Goal: Task Accomplishment & Management: Manage account settings

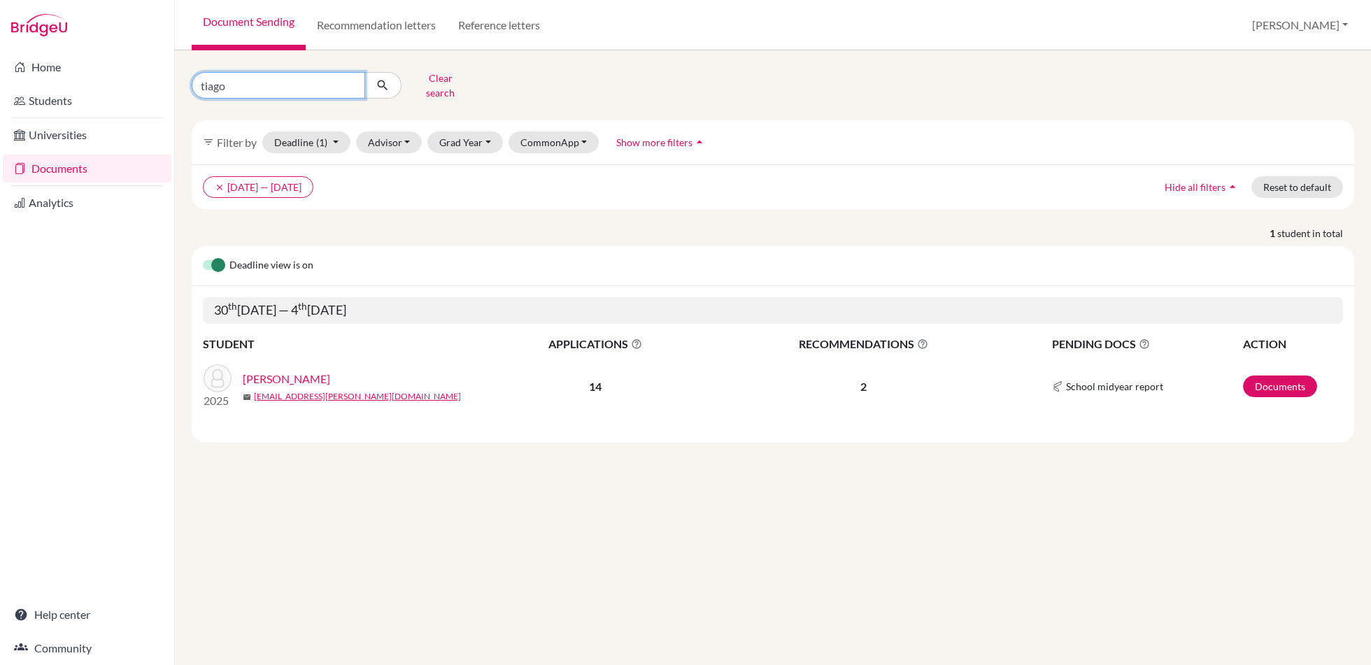
drag, startPoint x: 292, startPoint y: 84, endPoint x: 45, endPoint y: 52, distance: 248.9
click at [45, 52] on div "Home Students Universities Documents Analytics Help center Community Document S…" at bounding box center [685, 332] width 1371 height 665
type input "valentino"
click button "submit" at bounding box center [382, 85] width 37 height 27
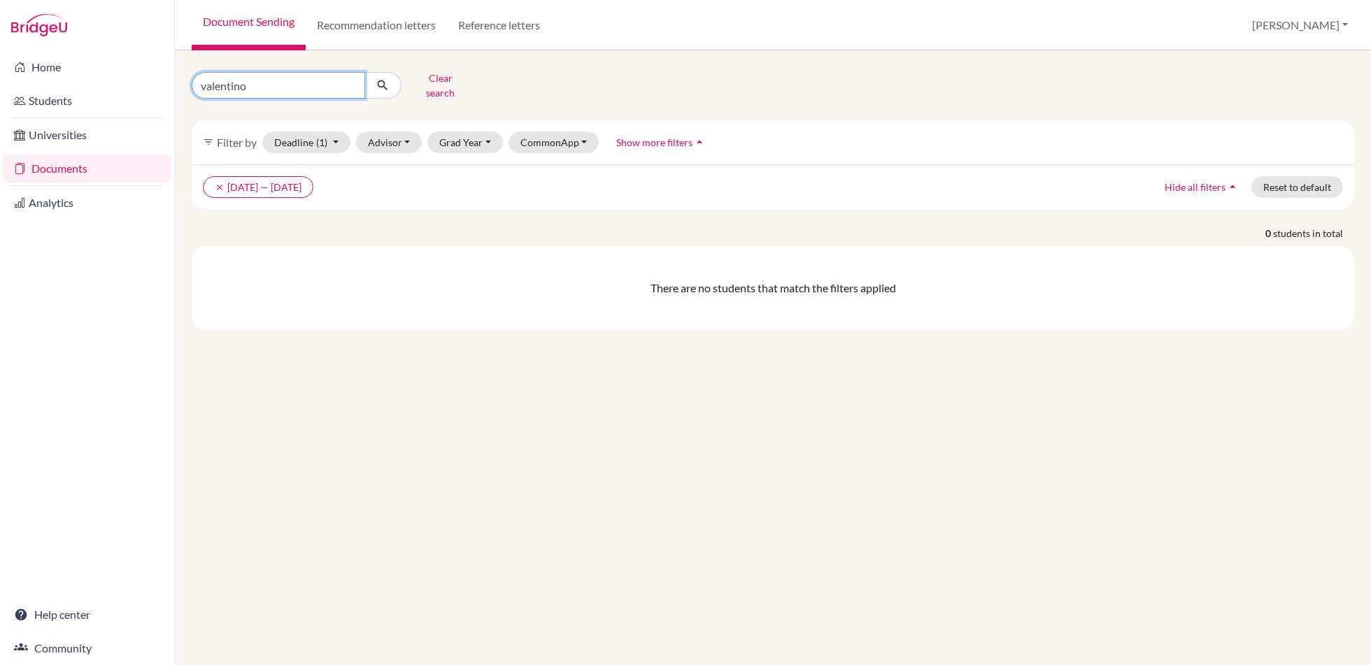
click at [292, 81] on input "valentino" at bounding box center [278, 85] width 173 height 27
click at [220, 183] on icon "clear" at bounding box center [220, 188] width 10 height 10
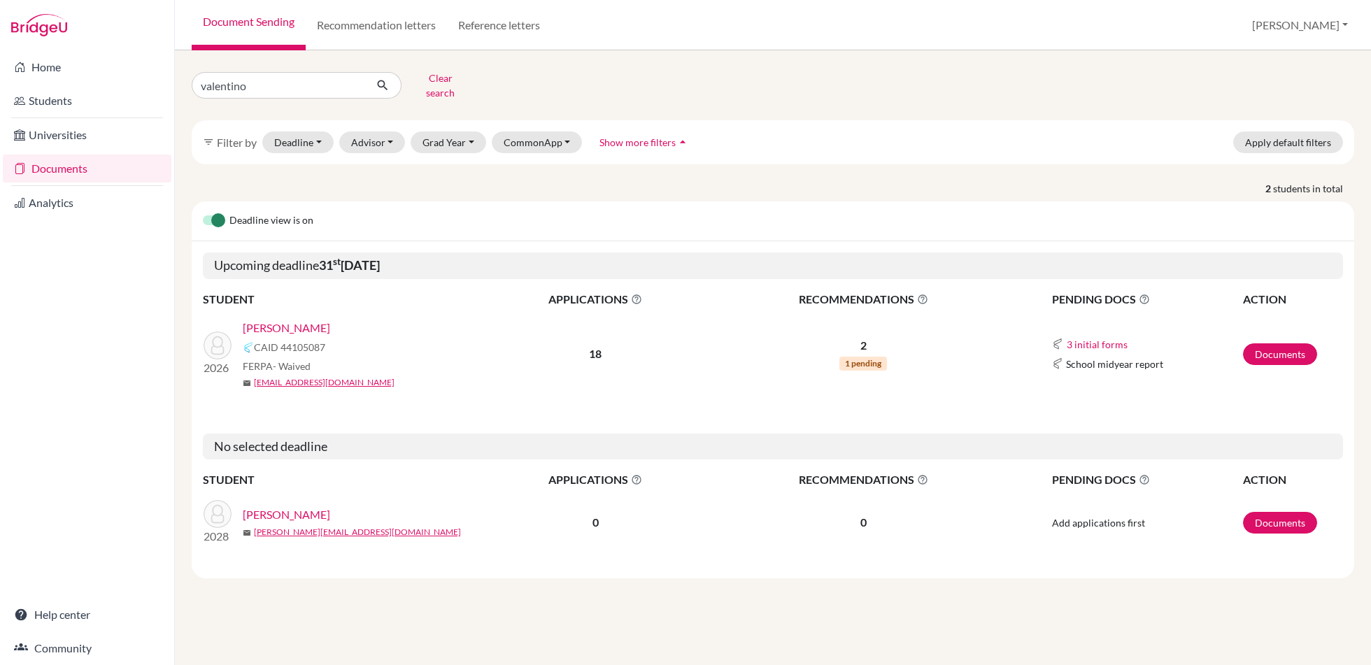
click at [300, 320] on link "Clerici, Valentino" at bounding box center [286, 328] width 87 height 17
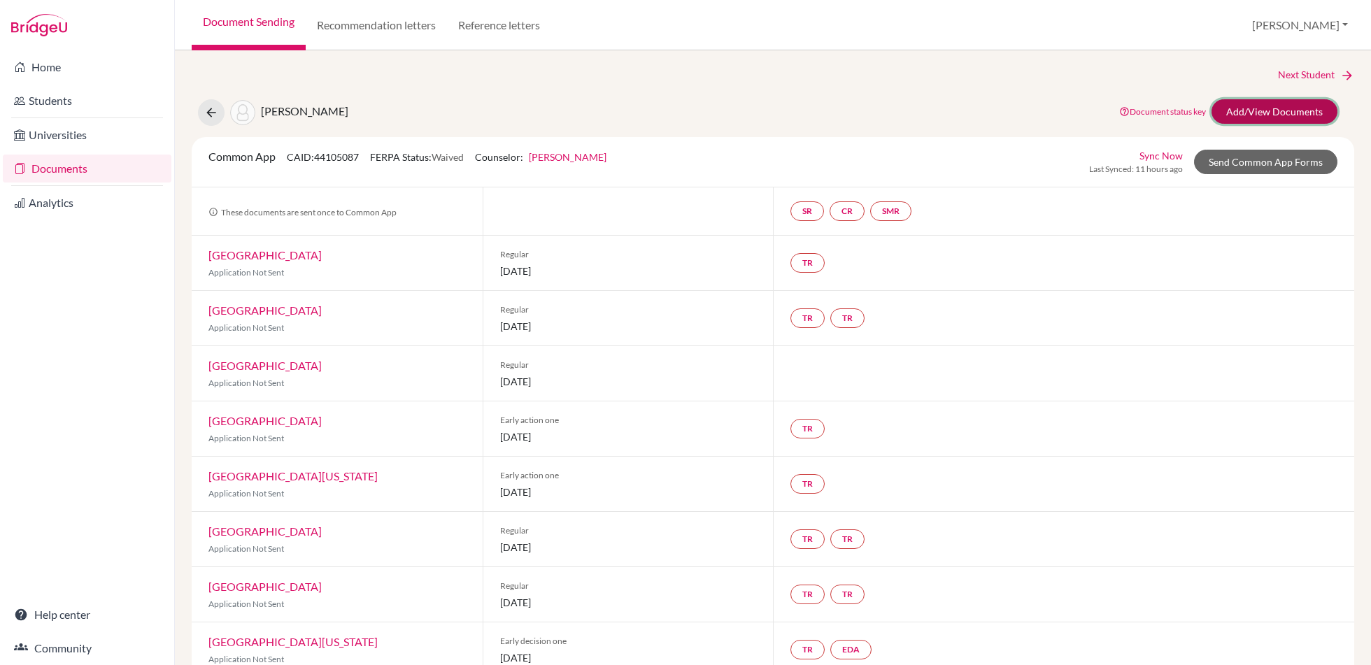
click at [1272, 113] on link "Add/View Documents" at bounding box center [1274, 111] width 126 height 24
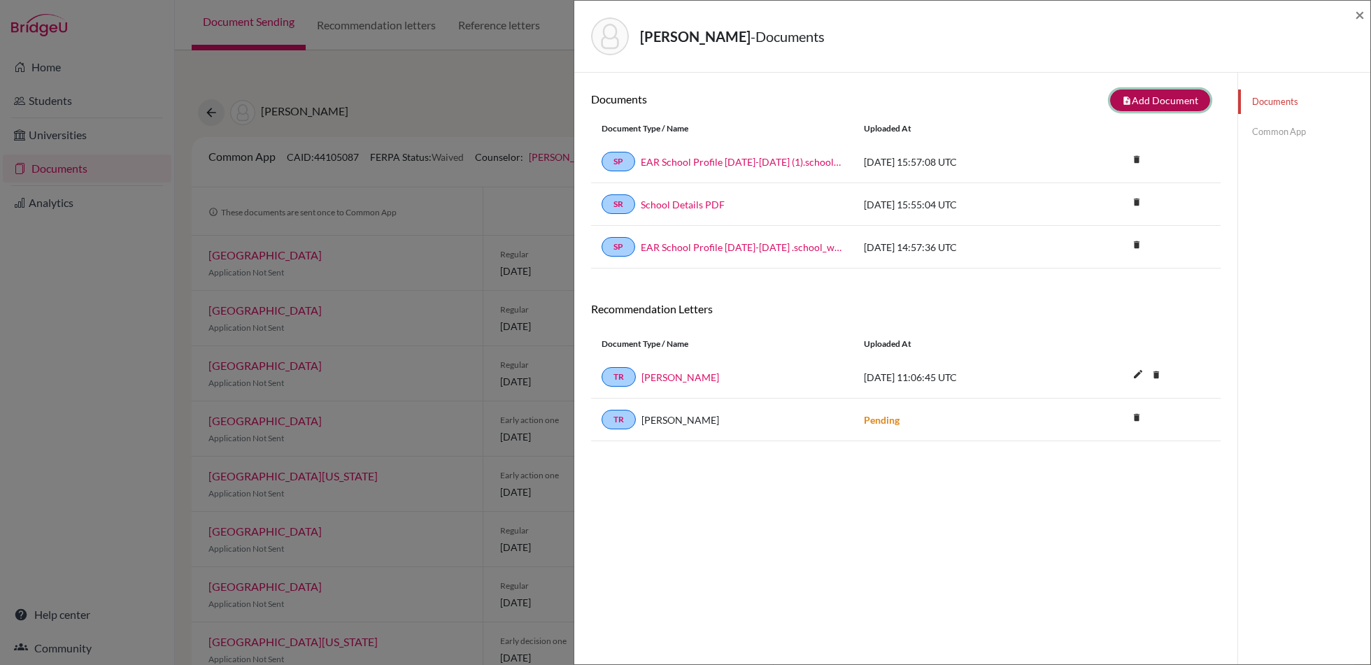
click at [1156, 99] on button "note_add Add Document" at bounding box center [1160, 101] width 100 height 22
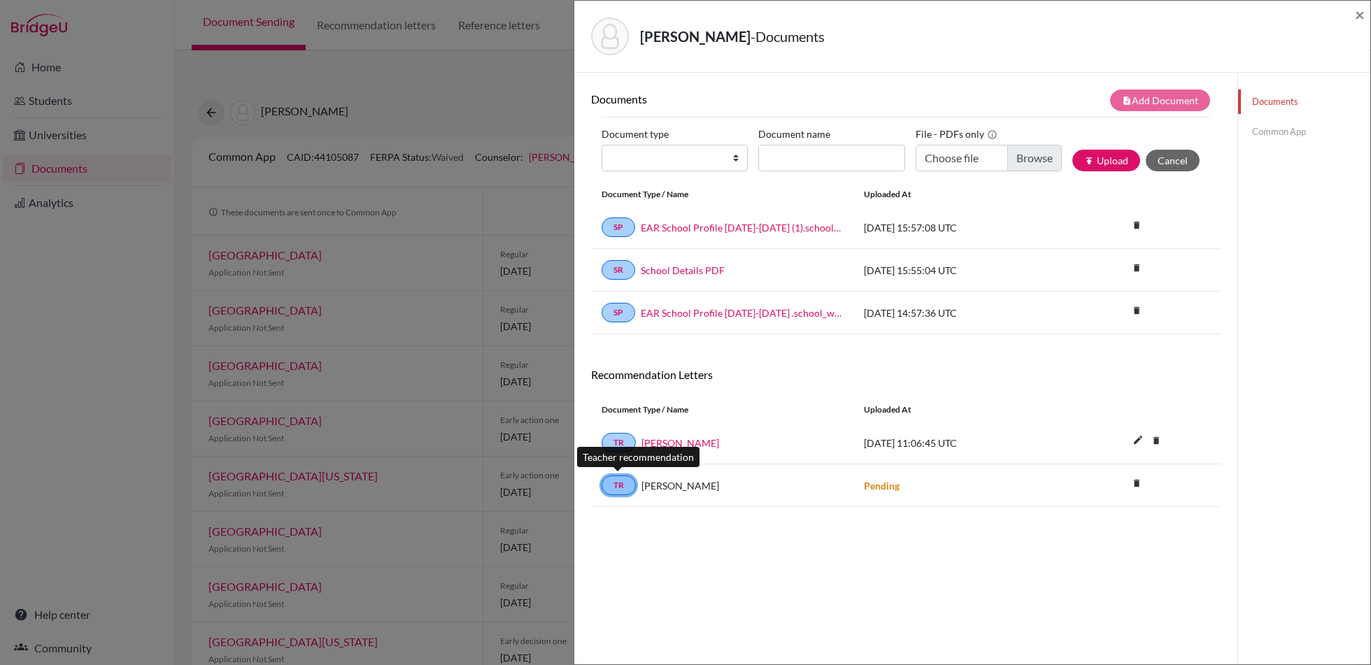
click at [620, 485] on link "TR" at bounding box center [618, 486] width 34 height 20
click at [1117, 158] on button "publish Upload" at bounding box center [1106, 161] width 68 height 22
click at [741, 155] on select "Change explanation for Common App reports Counselor recommendation Internationa…" at bounding box center [674, 158] width 146 height 27
select select "5"
click at [601, 145] on select "Change explanation for Common App reports Counselor recommendation Internationa…" at bounding box center [674, 158] width 146 height 27
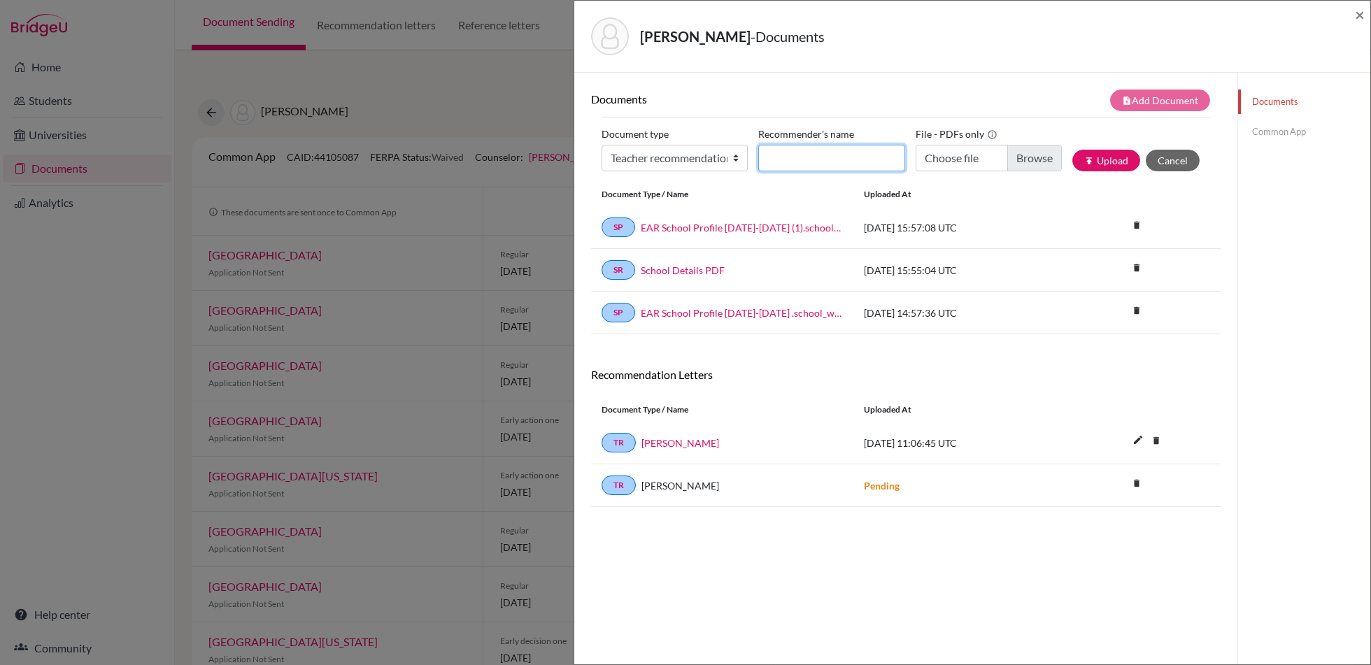
click at [846, 162] on input "Recommender's name" at bounding box center [831, 158] width 146 height 27
click at [1035, 157] on input "Choose file" at bounding box center [988, 158] width 146 height 27
type input "C:\fakepath\Valentino Clerici_ Recommendation.pdf"
click at [843, 163] on input "Recommender's name" at bounding box center [831, 158] width 146 height 27
type input "Delfo Baroni"
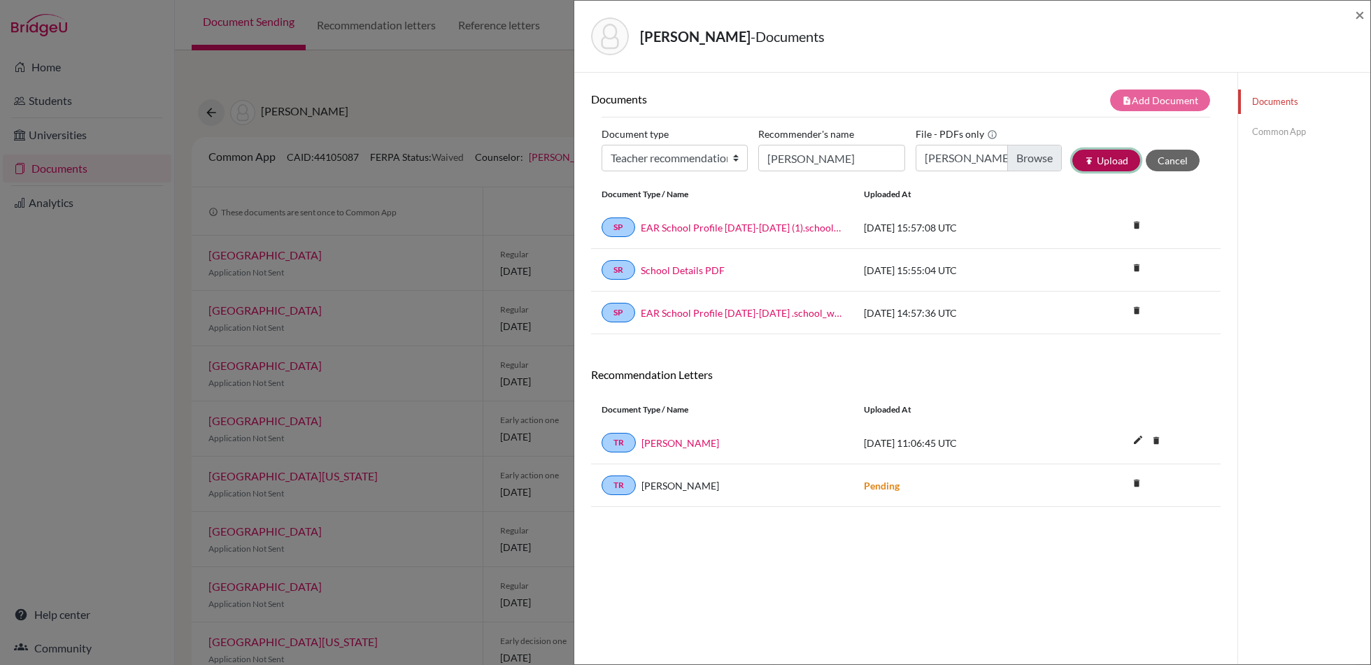
click at [1115, 157] on button "publish Upload" at bounding box center [1106, 161] width 68 height 22
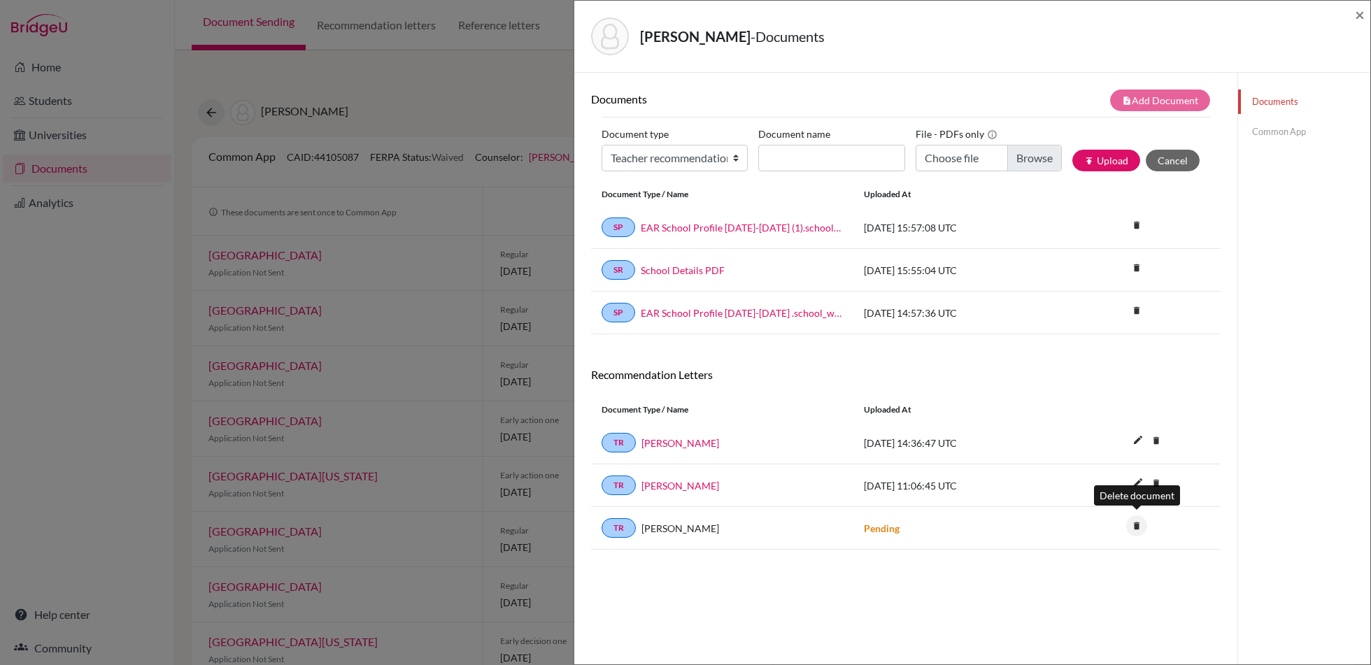
click at [1136, 527] on icon "delete" at bounding box center [1136, 525] width 21 height 21
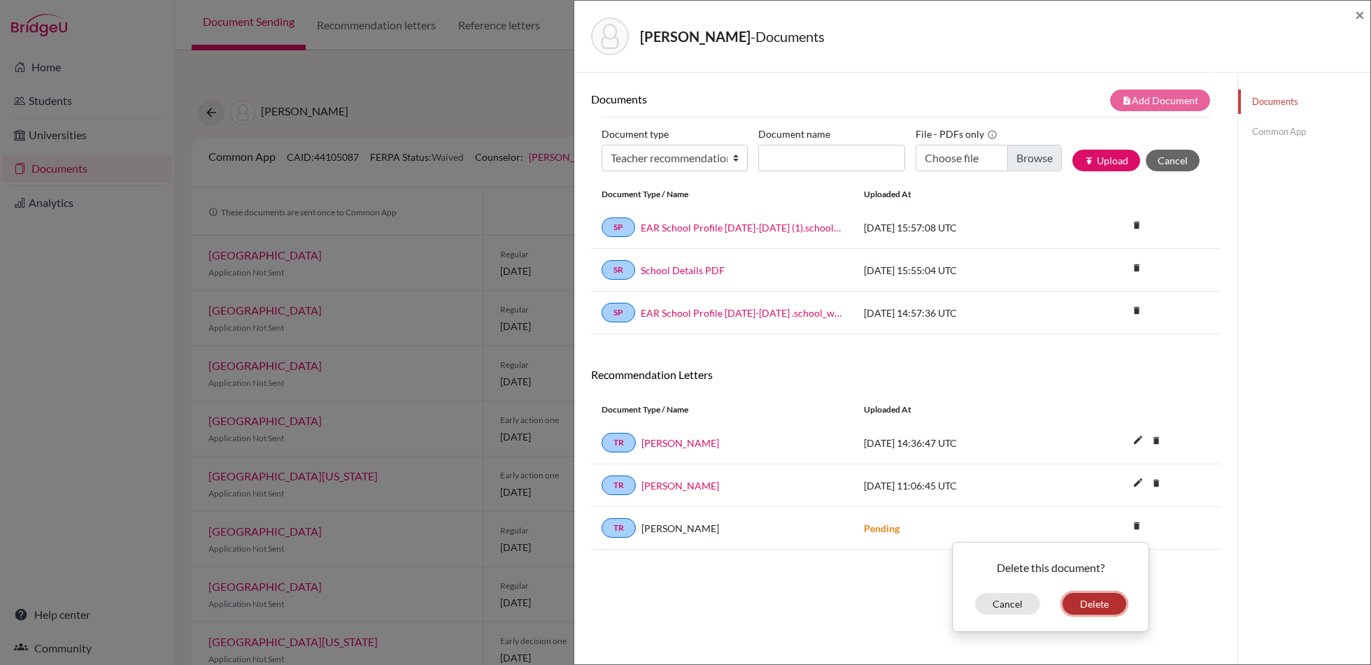
click at [1094, 602] on button "Delete" at bounding box center [1094, 604] width 64 height 22
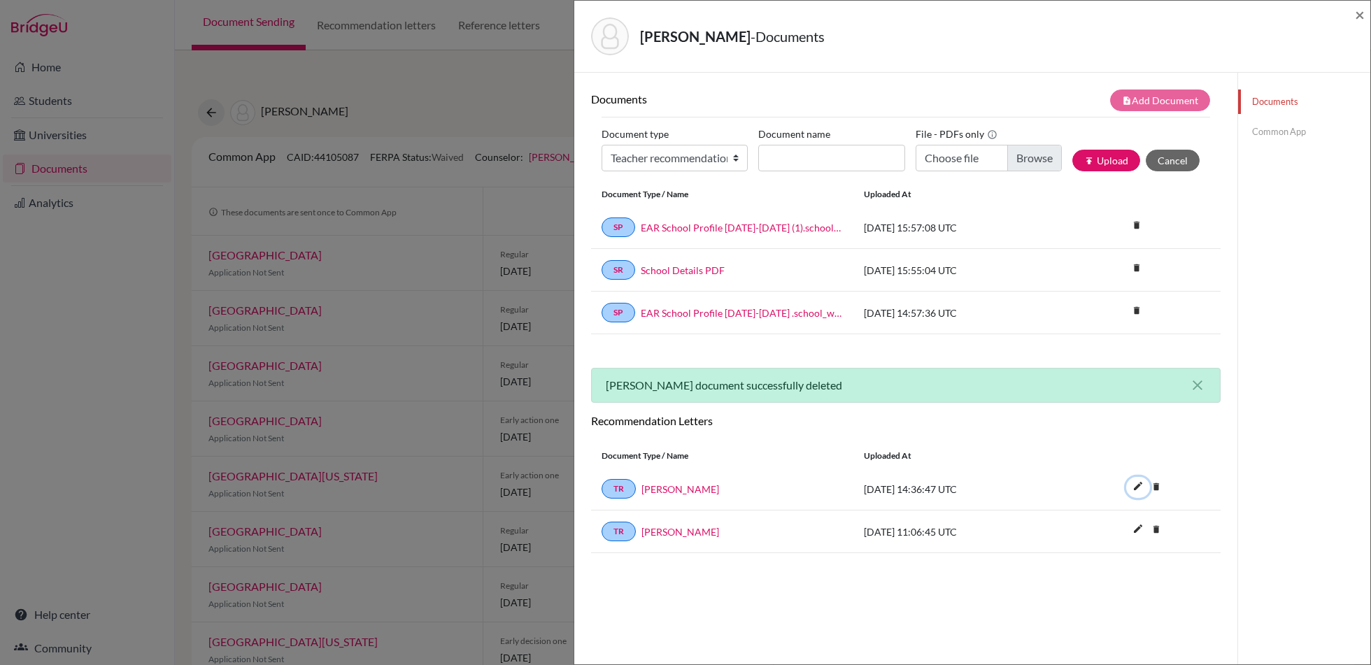
click at [1136, 481] on icon "edit" at bounding box center [1138, 486] width 22 height 22
click at [1149, 485] on button "Save" at bounding box center [1147, 490] width 43 height 20
click at [1355, 10] on span "×" at bounding box center [1359, 14] width 10 height 20
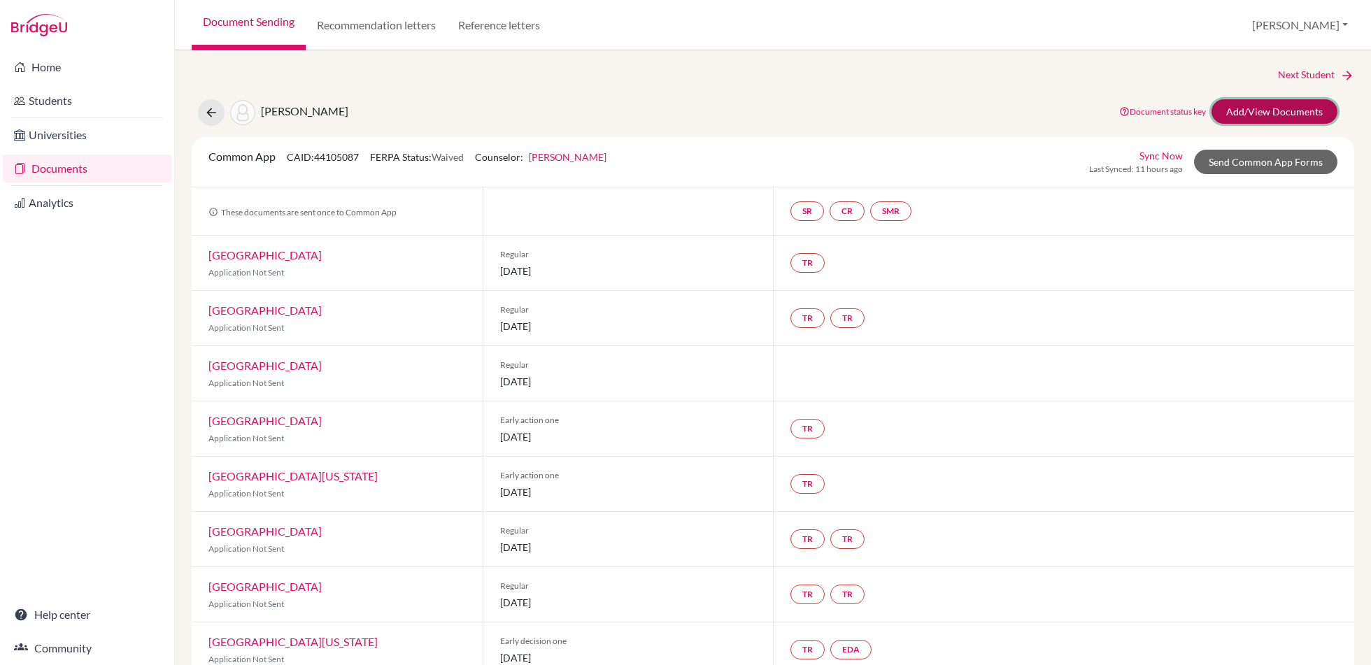
click at [1315, 111] on link "Add/View Documents" at bounding box center [1274, 111] width 126 height 24
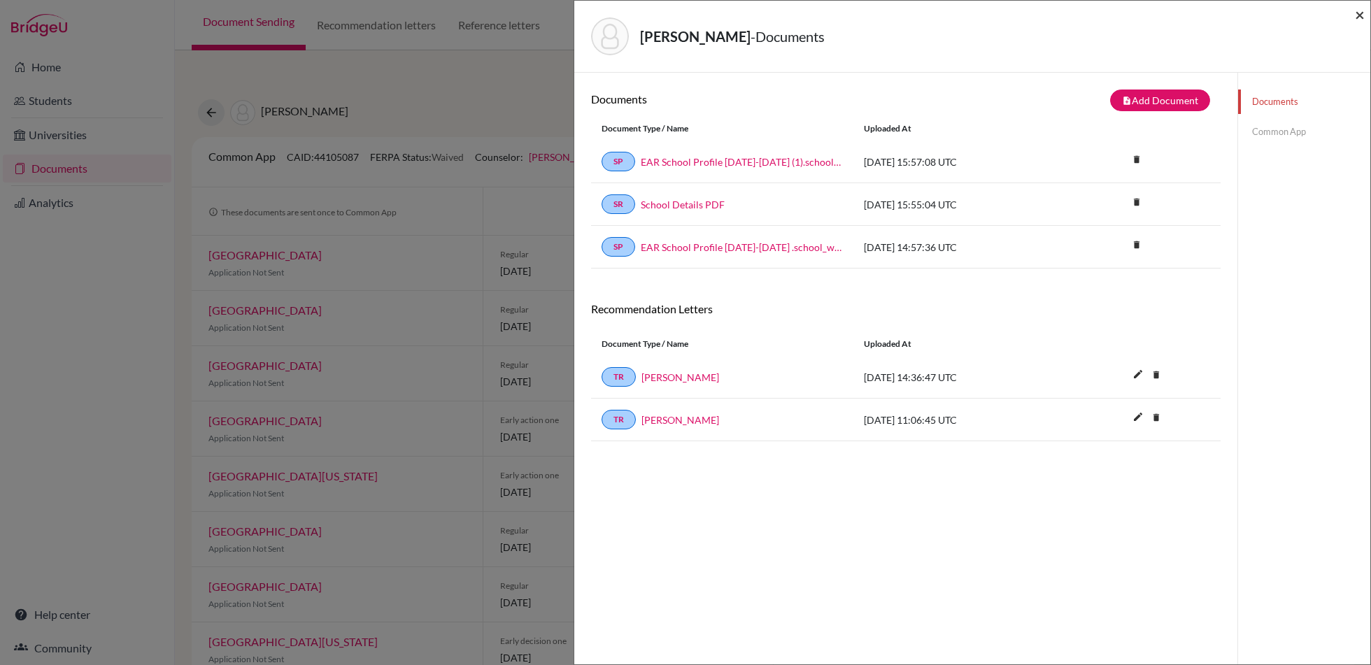
click at [1362, 18] on span "×" at bounding box center [1359, 14] width 10 height 20
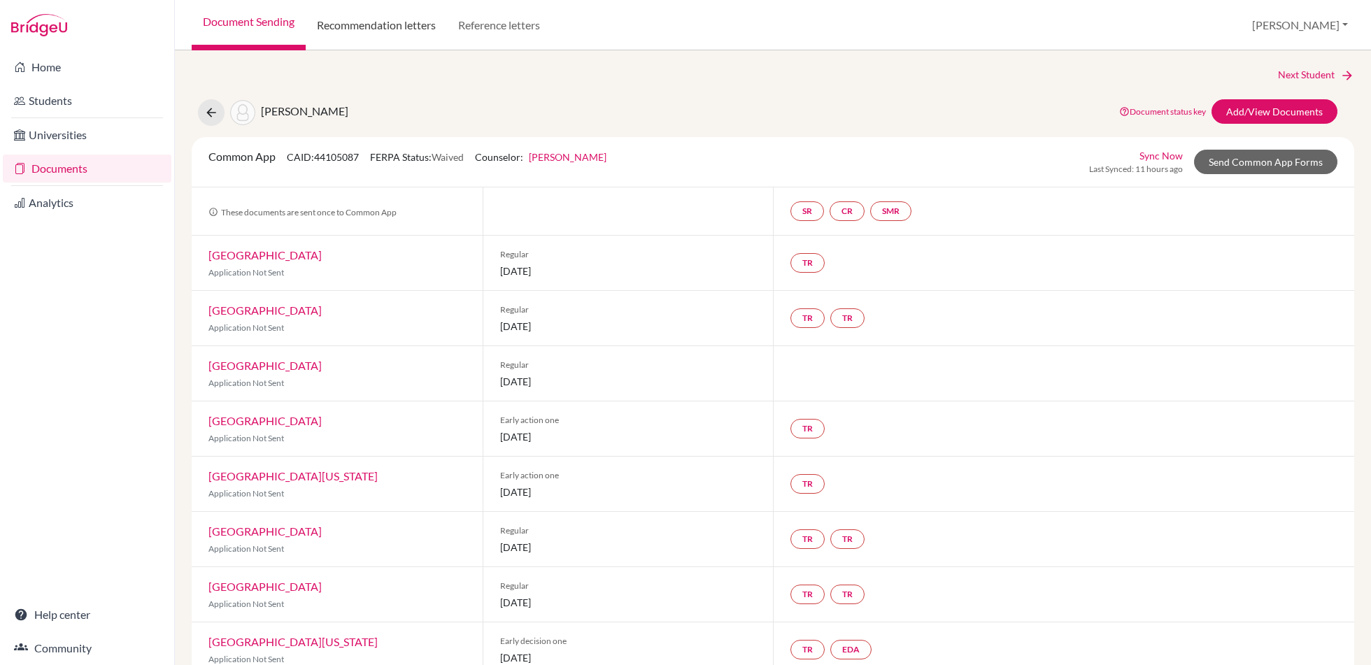
click at [392, 24] on link "Recommendation letters" at bounding box center [376, 25] width 141 height 50
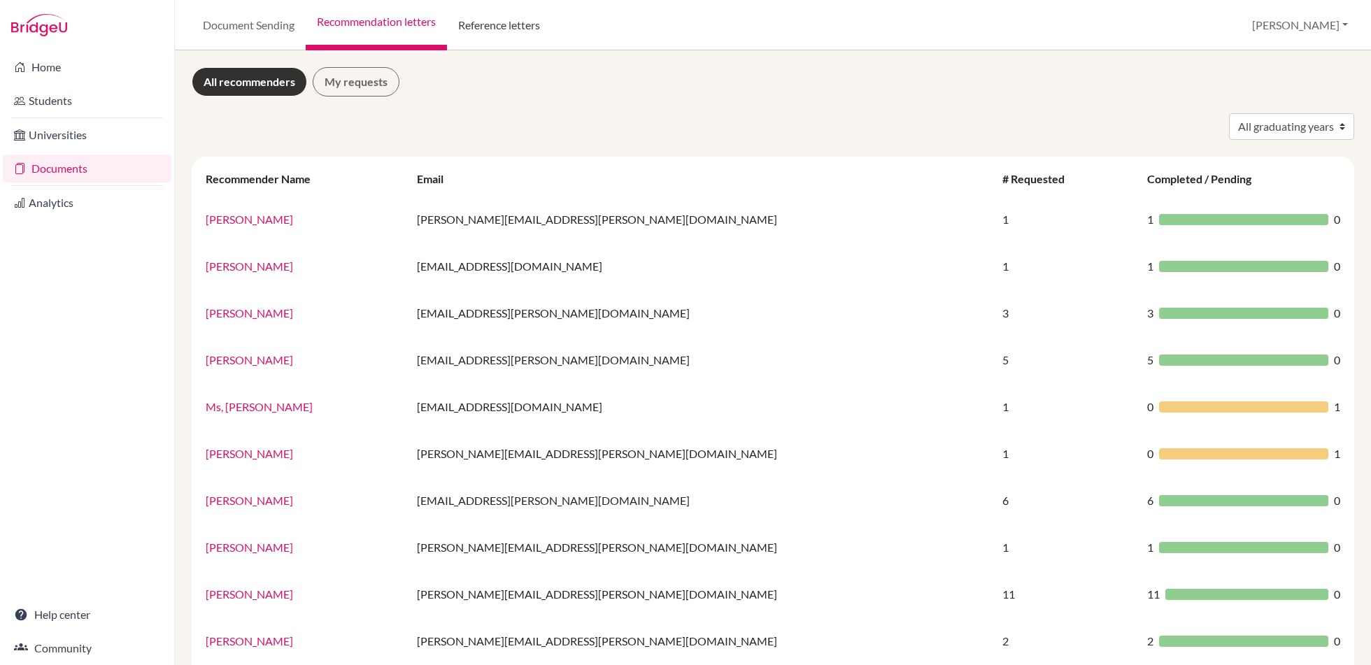
click at [498, 25] on link "Reference letters" at bounding box center [499, 25] width 104 height 50
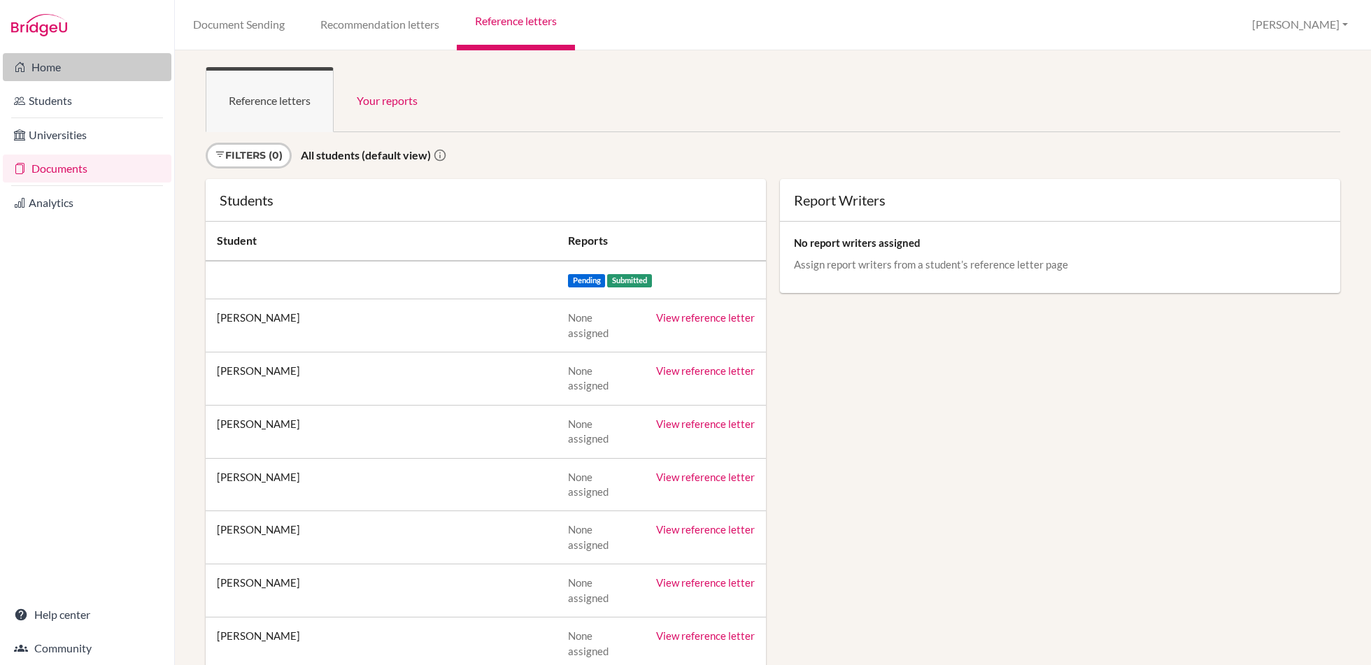
click at [45, 64] on link "Home" at bounding box center [87, 67] width 169 height 28
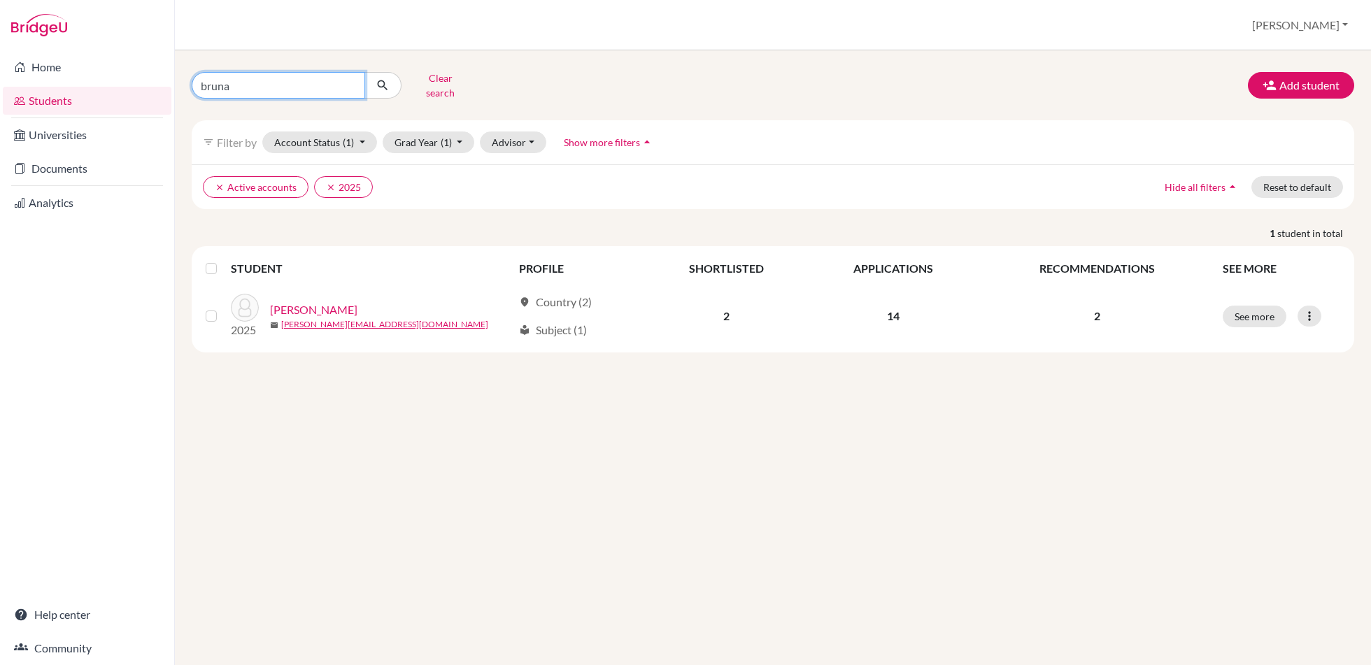
drag, startPoint x: 250, startPoint y: 78, endPoint x: 13, endPoint y: 48, distance: 239.6
click at [13, 48] on div "Home Students Universities Documents Analytics Help center Community Students o…" at bounding box center [685, 332] width 1371 height 665
type input "[PERSON_NAME]"
click button "submit" at bounding box center [382, 85] width 37 height 27
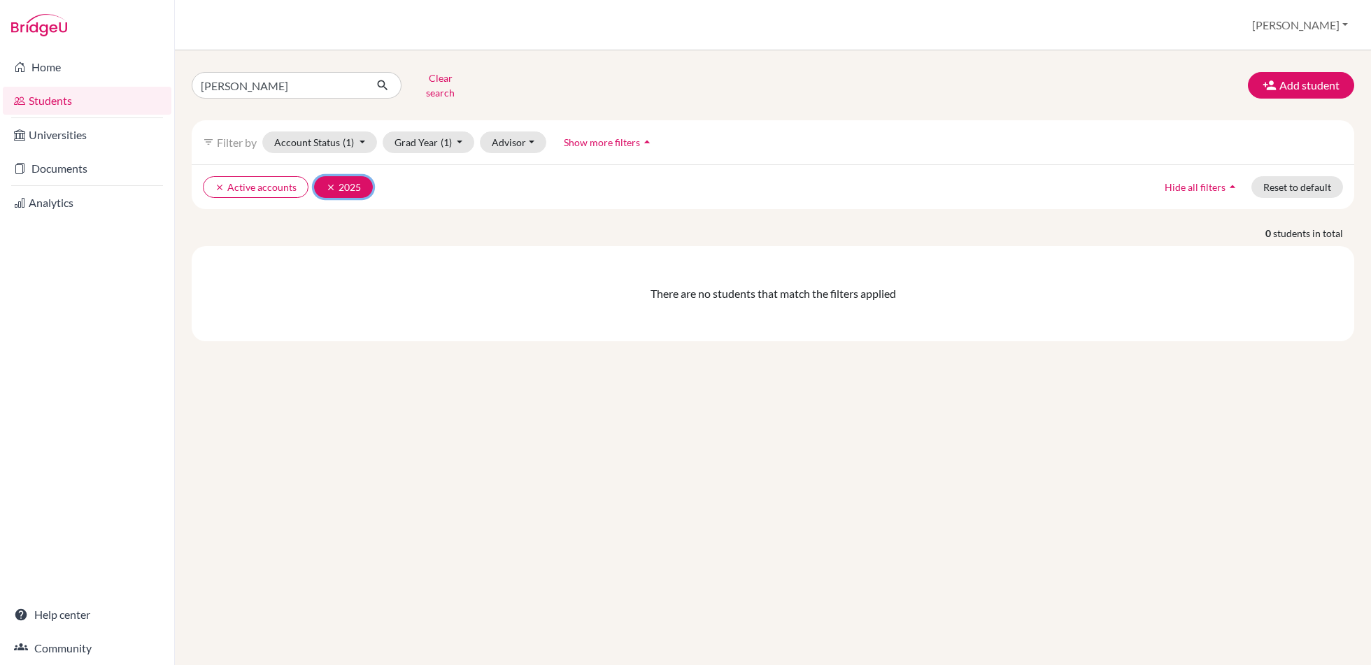
click at [326, 183] on icon "clear" at bounding box center [331, 188] width 10 height 10
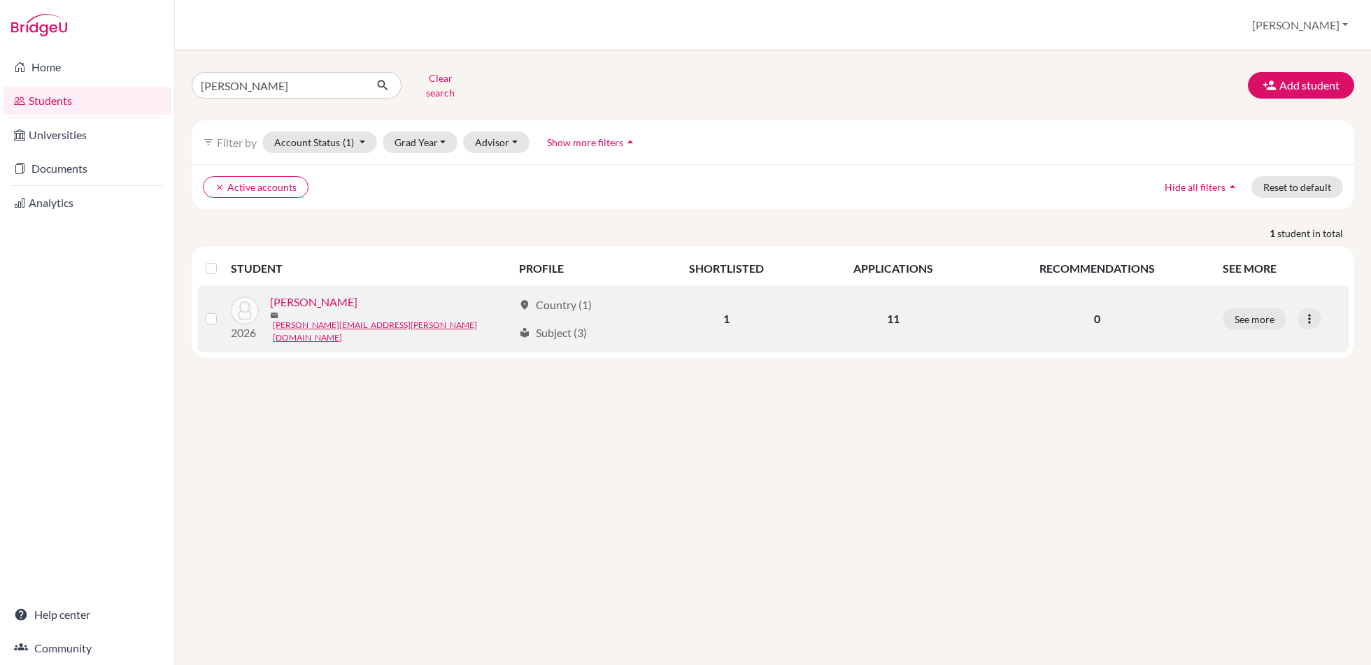
click at [321, 302] on link "[PERSON_NAME]" at bounding box center [313, 302] width 87 height 17
